Goal: Information Seeking & Learning: Learn about a topic

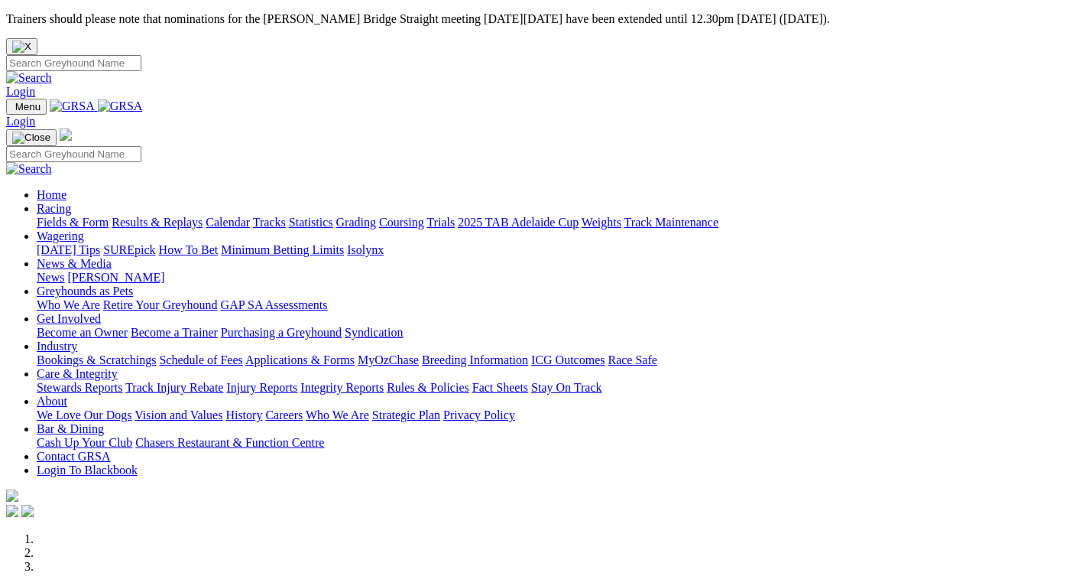
scroll to position [764, 0]
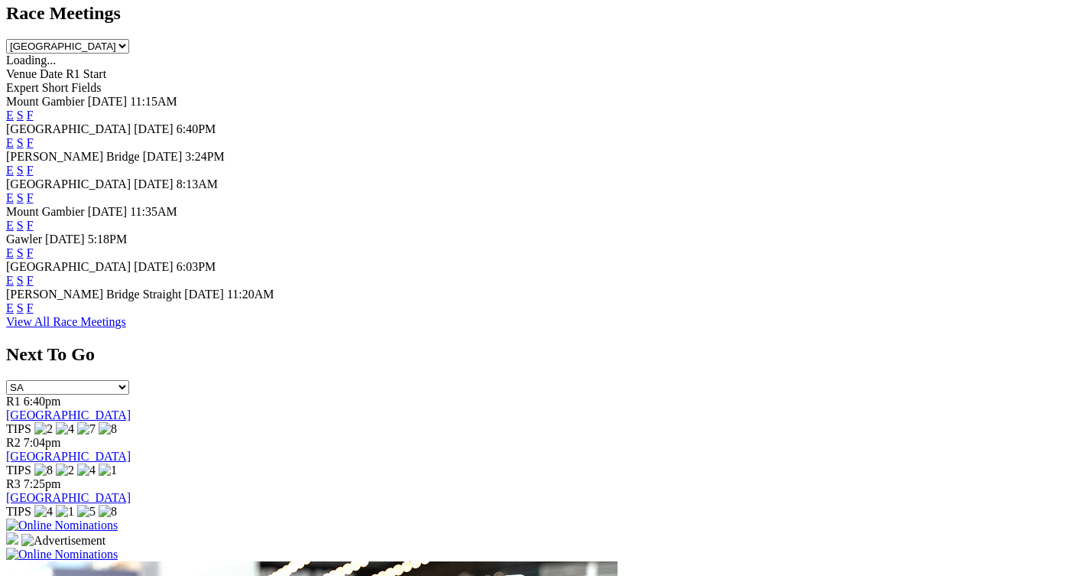
click at [34, 246] on link "F" at bounding box center [30, 252] width 7 height 13
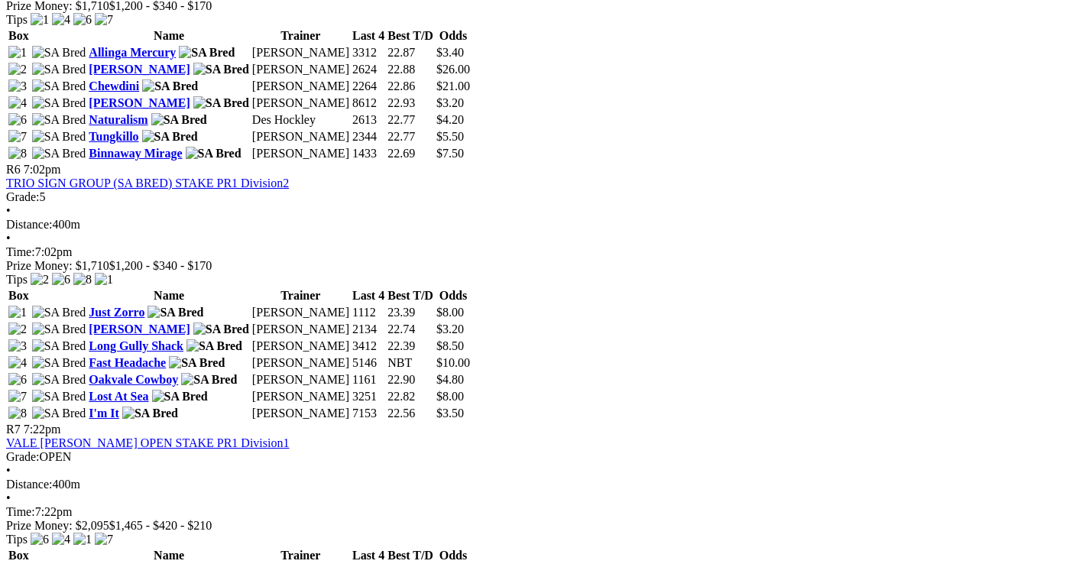
scroll to position [1834, 0]
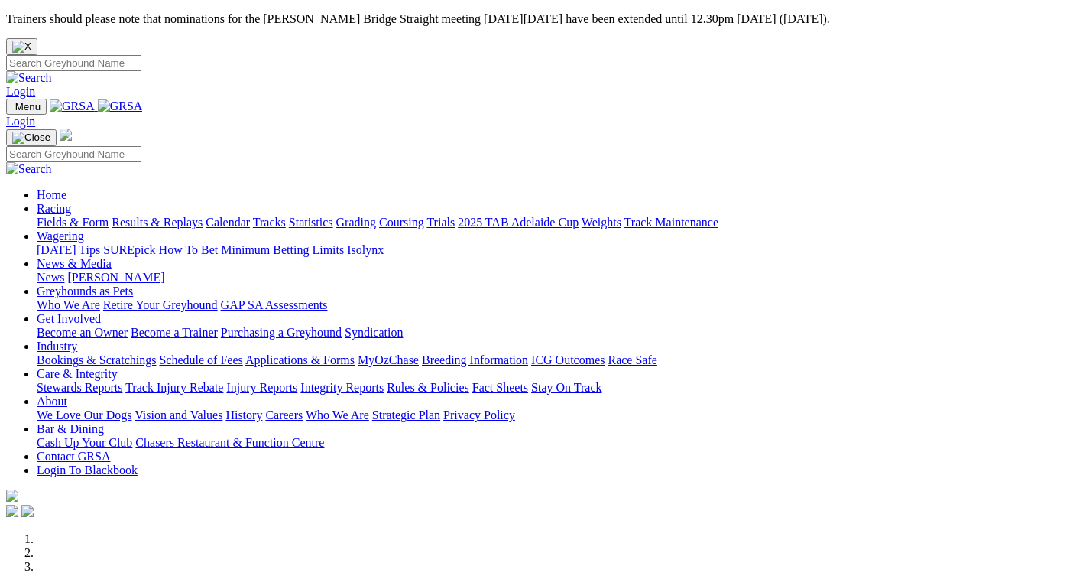
scroll to position [767, 0]
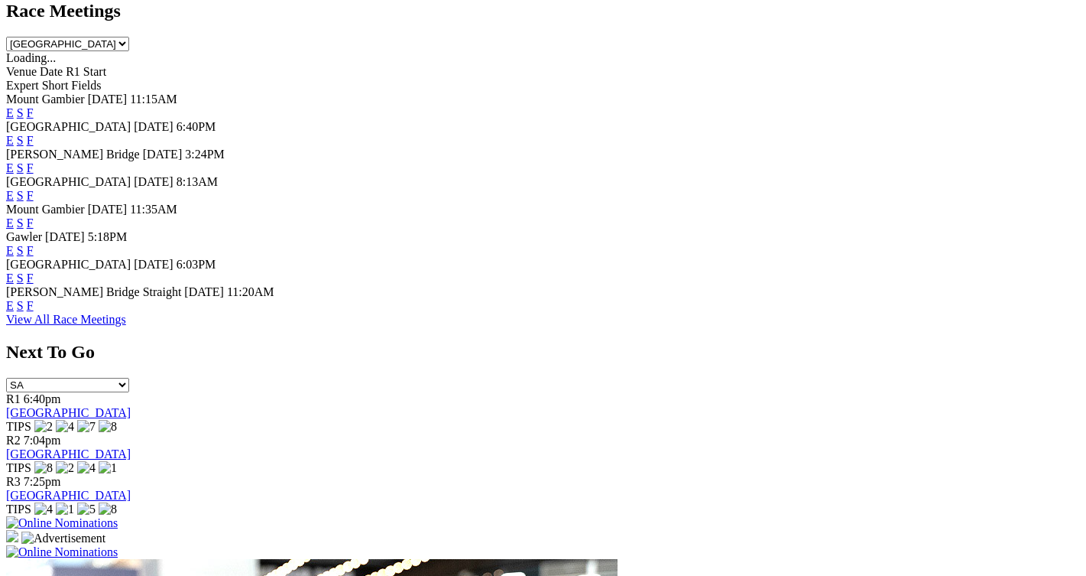
click at [34, 271] on link "F" at bounding box center [30, 277] width 7 height 13
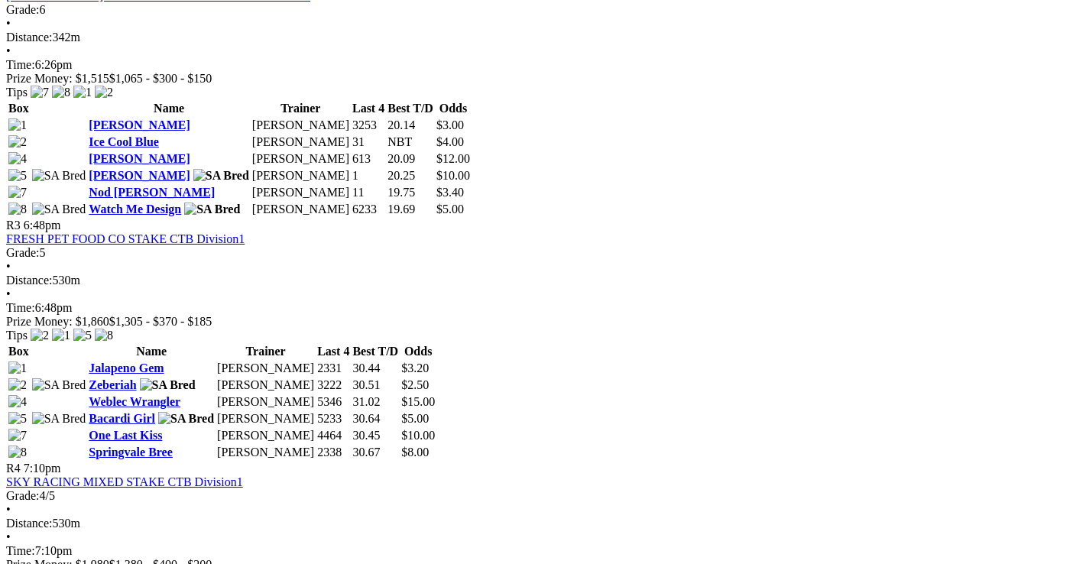
scroll to position [1070, 0]
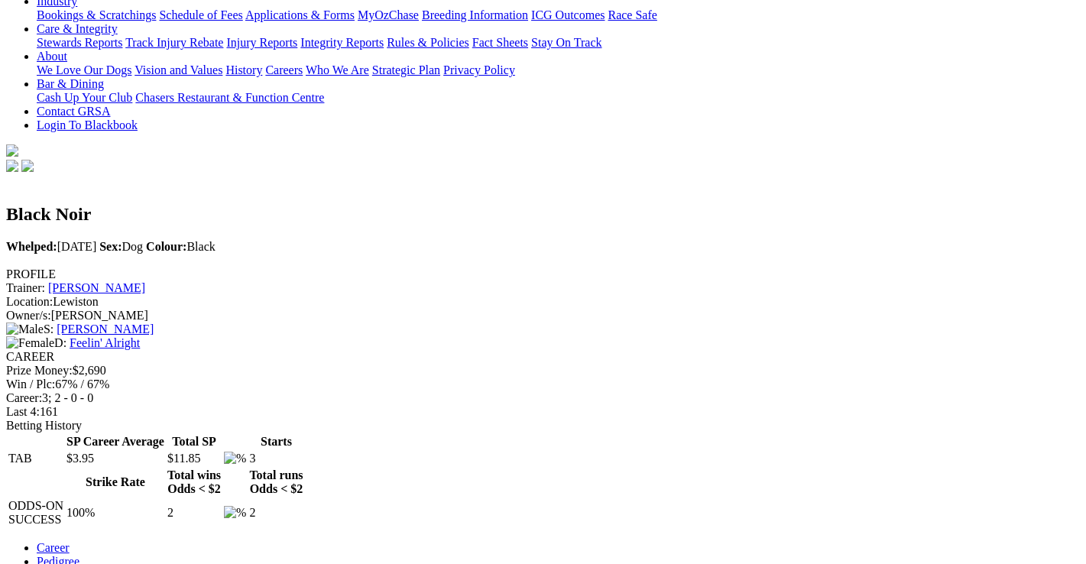
scroll to position [382, 0]
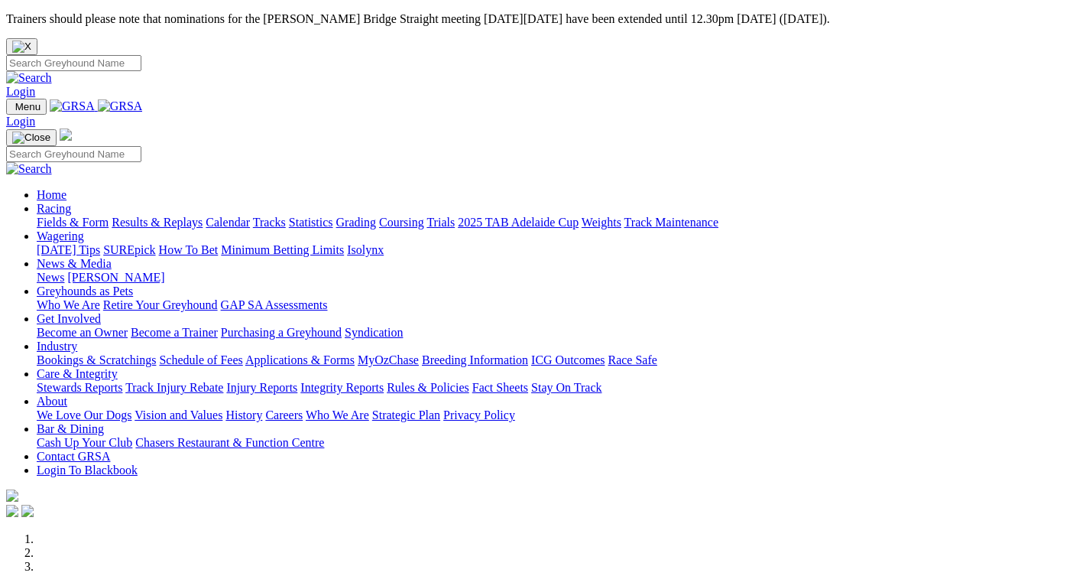
scroll to position [767, 0]
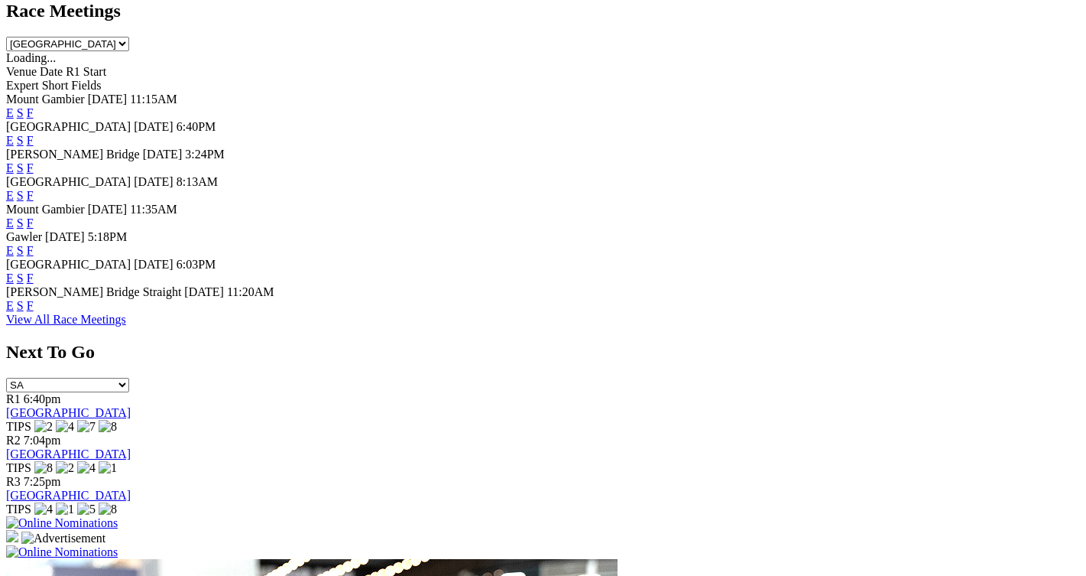
click at [34, 300] on link "F" at bounding box center [30, 305] width 7 height 13
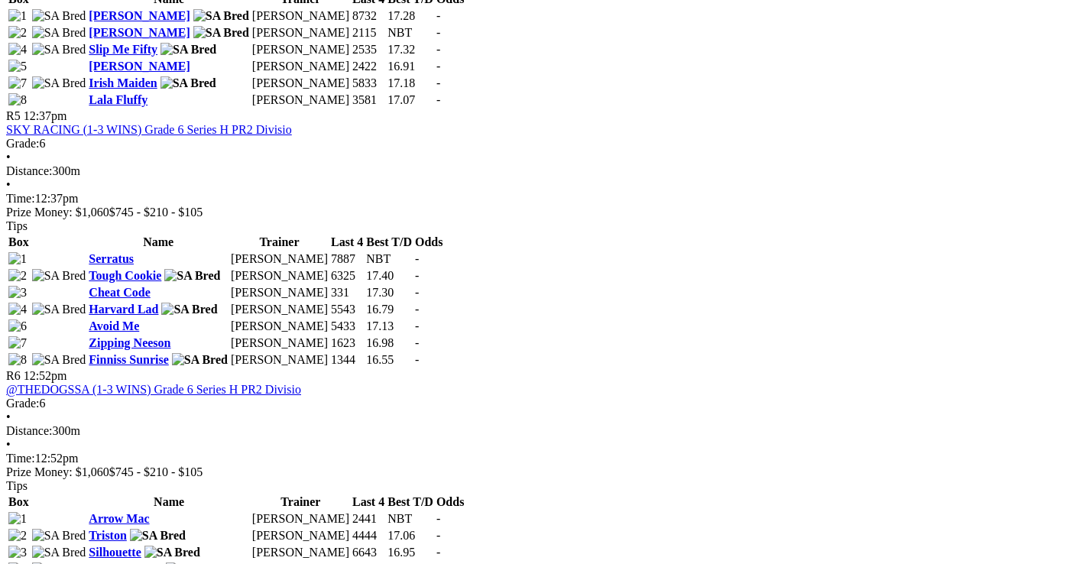
scroll to position [1681, 0]
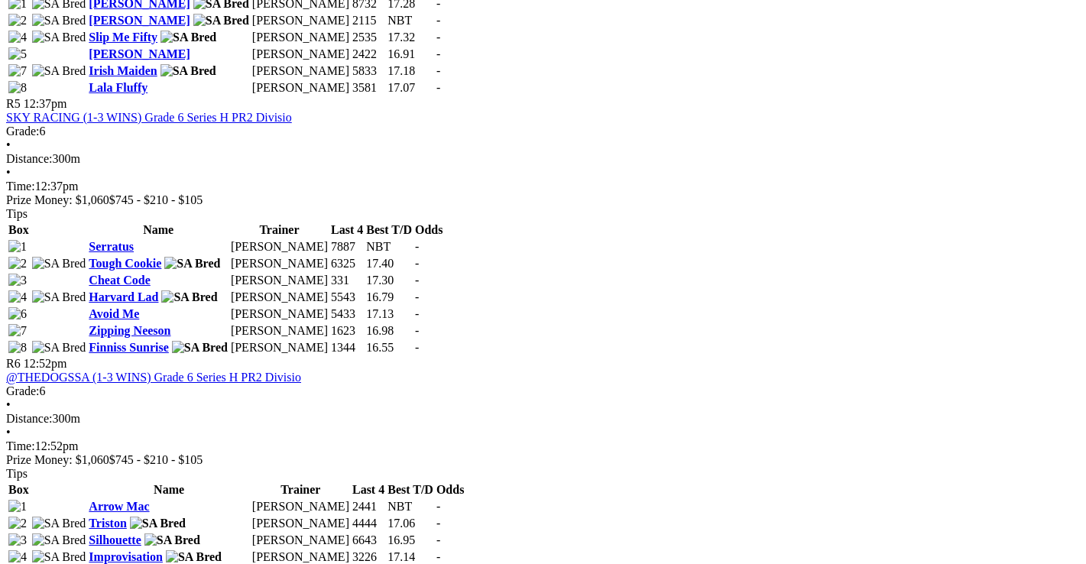
scroll to position [1681, 0]
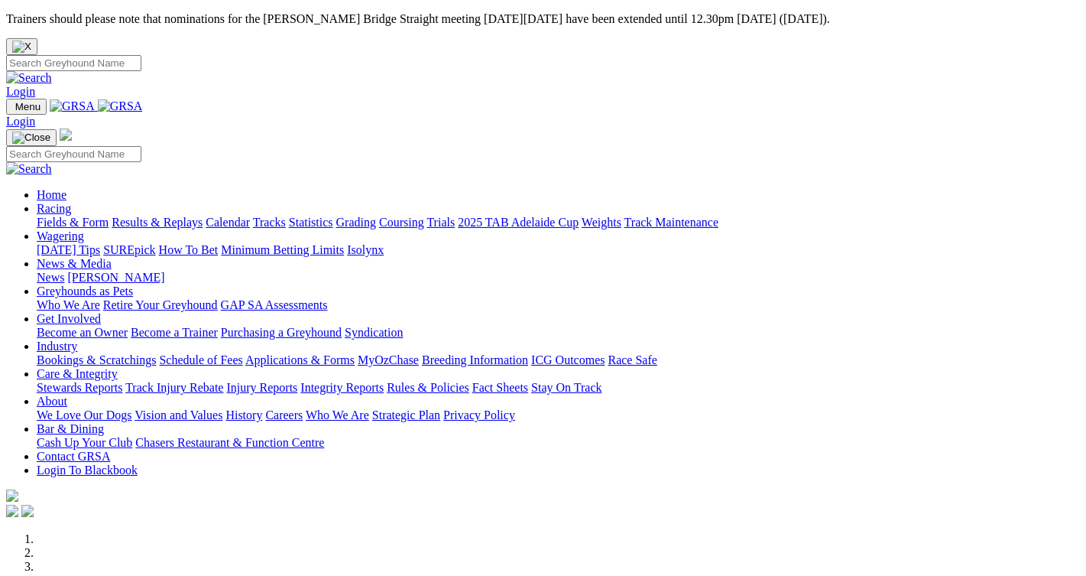
scroll to position [461, 0]
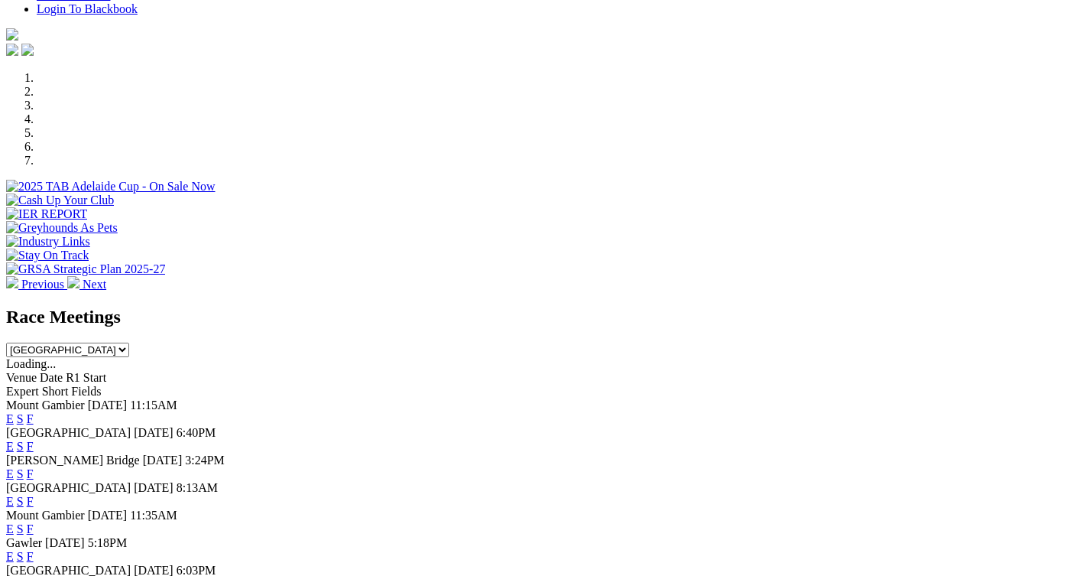
click at [34, 467] on link "F" at bounding box center [30, 473] width 7 height 13
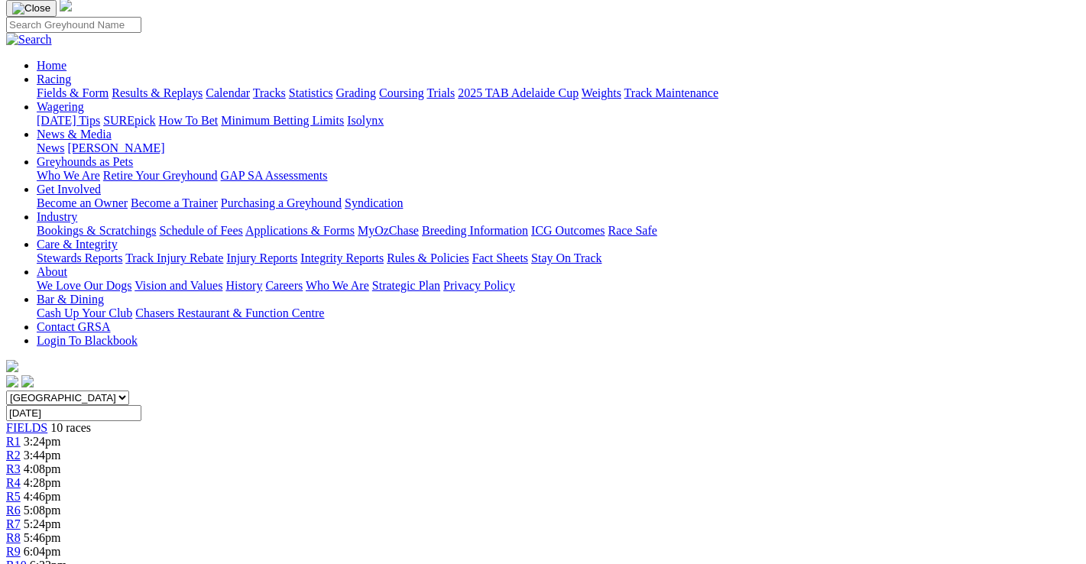
scroll to position [229, 0]
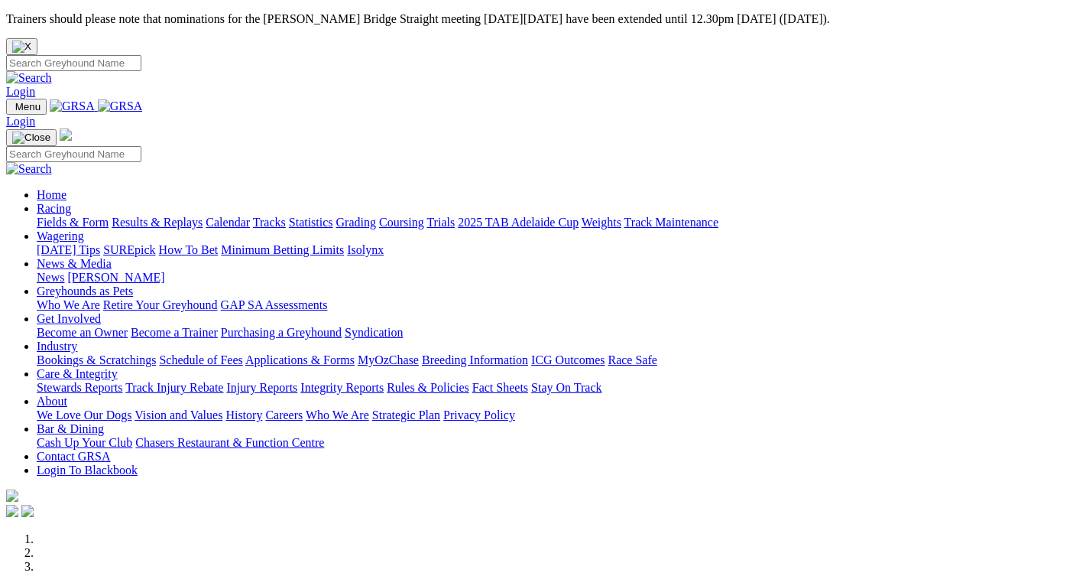
scroll to position [767, 0]
